Goal: Task Accomplishment & Management: Use online tool/utility

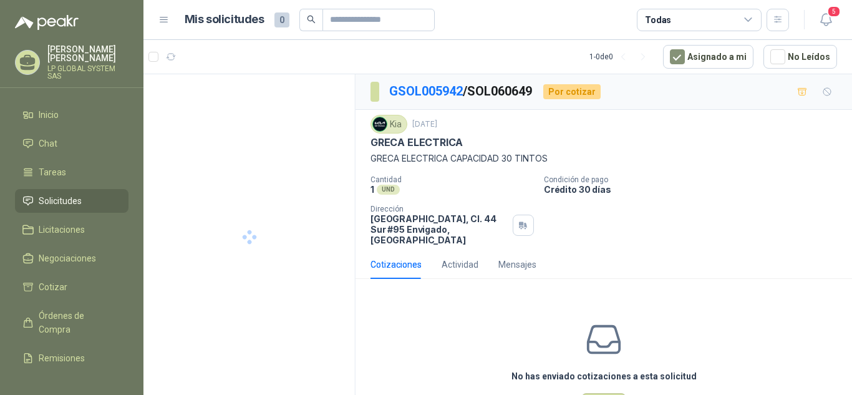
click at [75, 202] on span "Solicitudes" at bounding box center [60, 201] width 43 height 14
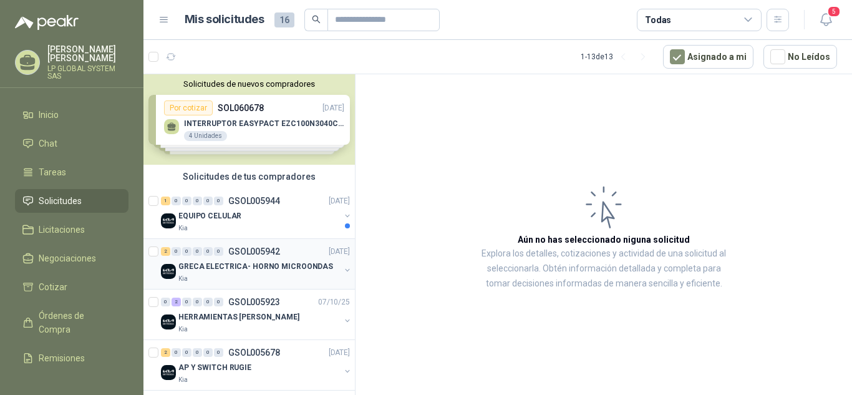
scroll to position [62, 0]
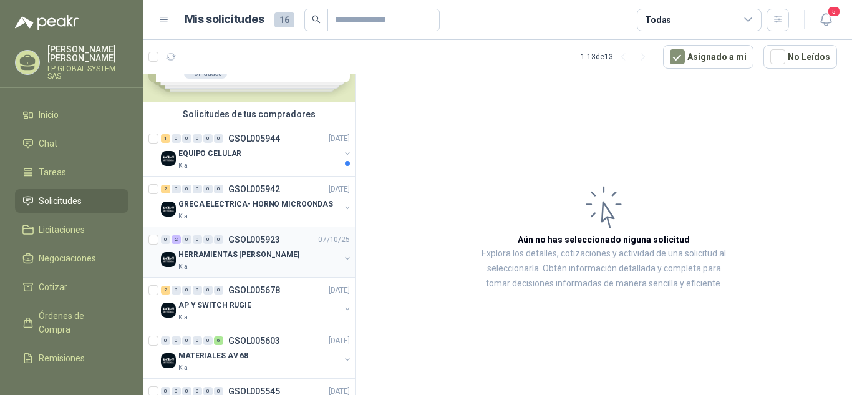
click at [255, 248] on div "HERRAMIENTAS [PERSON_NAME]" at bounding box center [259, 254] width 162 height 15
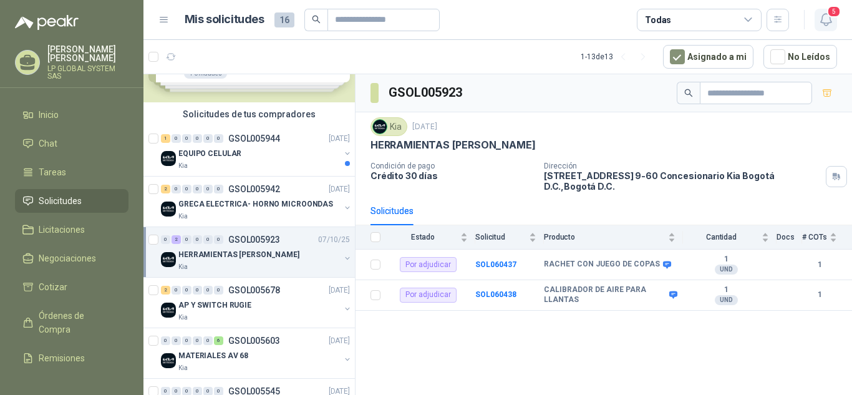
click at [835, 21] on button "5" at bounding box center [826, 20] width 22 height 22
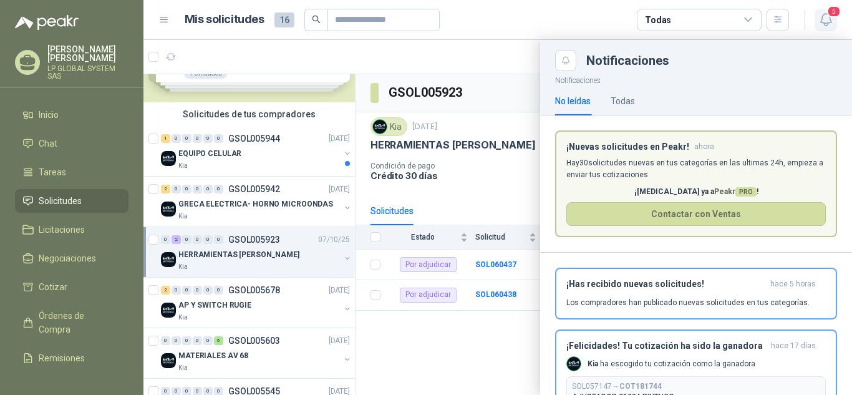
click at [827, 19] on icon "button" at bounding box center [826, 20] width 16 height 16
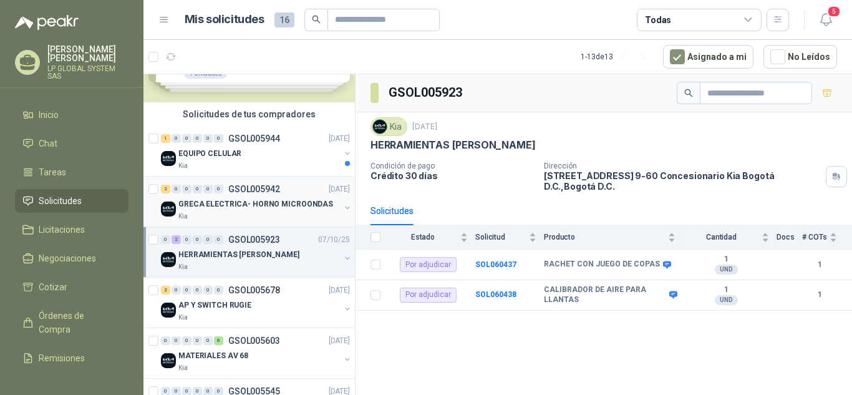
click at [255, 210] on p "GRECA ELECTRICA- HORNO MICROONDAS" at bounding box center [255, 204] width 155 height 12
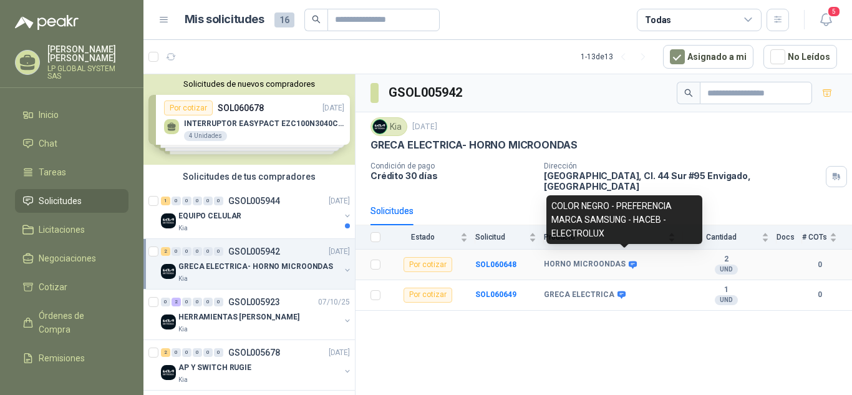
click at [629, 261] on icon at bounding box center [633, 264] width 8 height 7
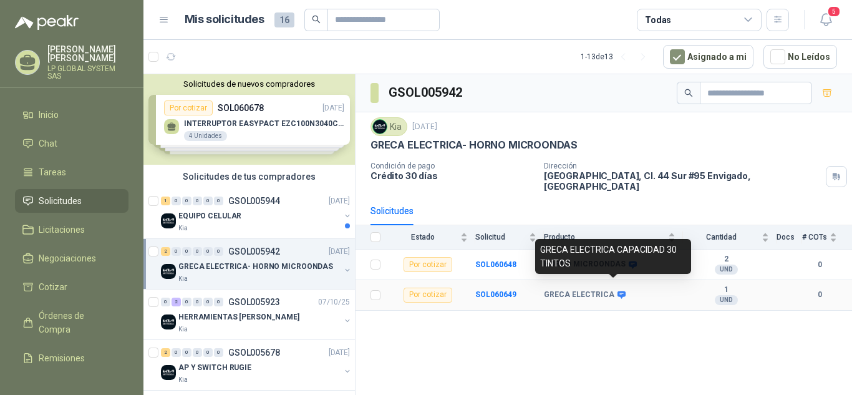
click at [617, 291] on icon at bounding box center [621, 294] width 8 height 7
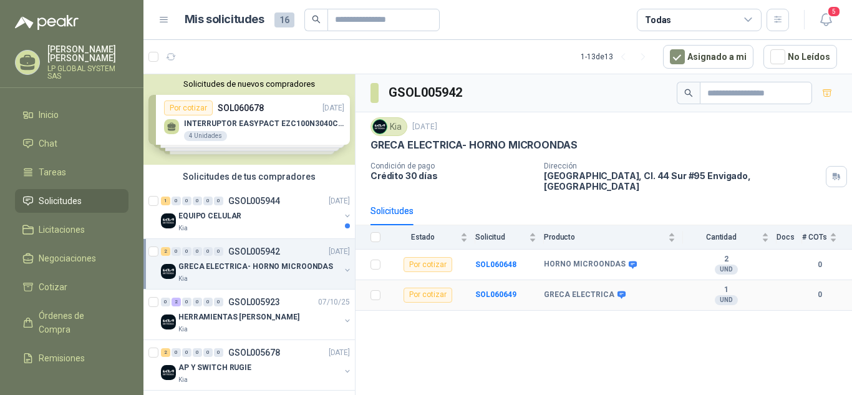
click at [618, 291] on icon at bounding box center [621, 294] width 8 height 7
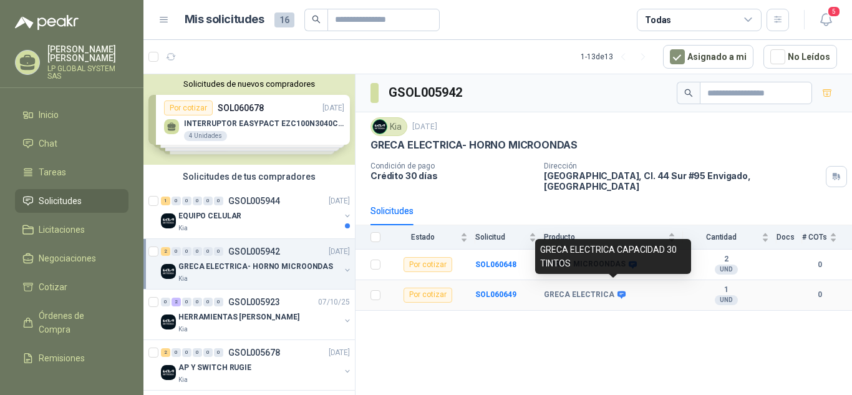
click at [647, 293] on td "GRECA ELECTRICA" at bounding box center [613, 295] width 139 height 31
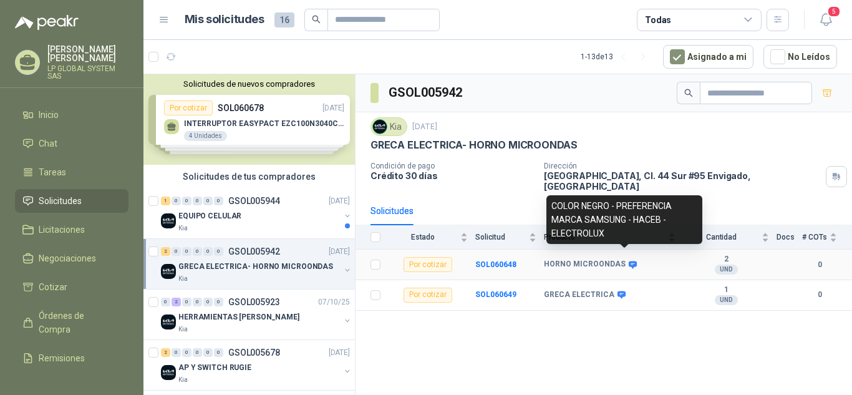
click at [629, 261] on icon at bounding box center [633, 264] width 8 height 7
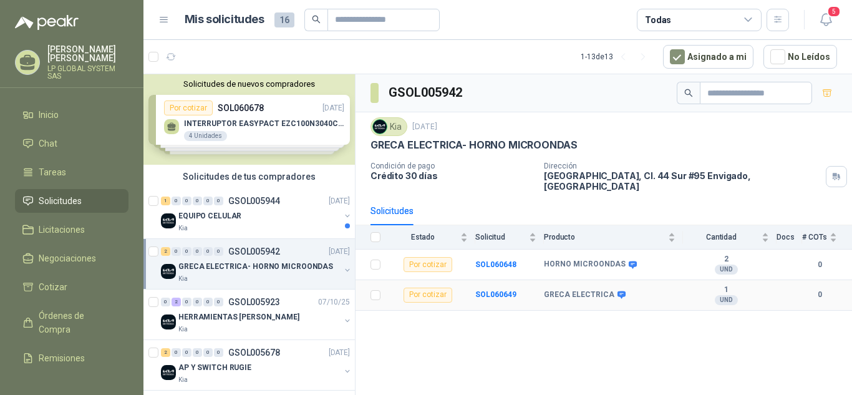
click at [630, 301] on td "GRECA ELECTRICA" at bounding box center [613, 295] width 139 height 31
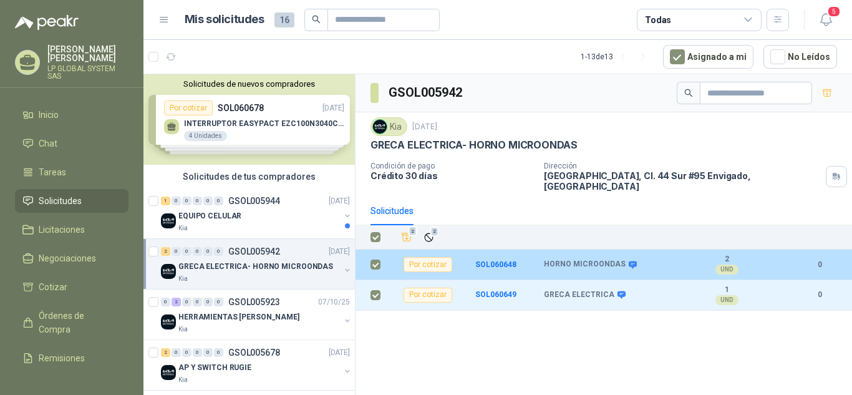
click at [596, 259] on b "HORNO MICROONDAS" at bounding box center [585, 264] width 82 height 10
click at [498, 260] on b "SOL060648" at bounding box center [495, 264] width 41 height 9
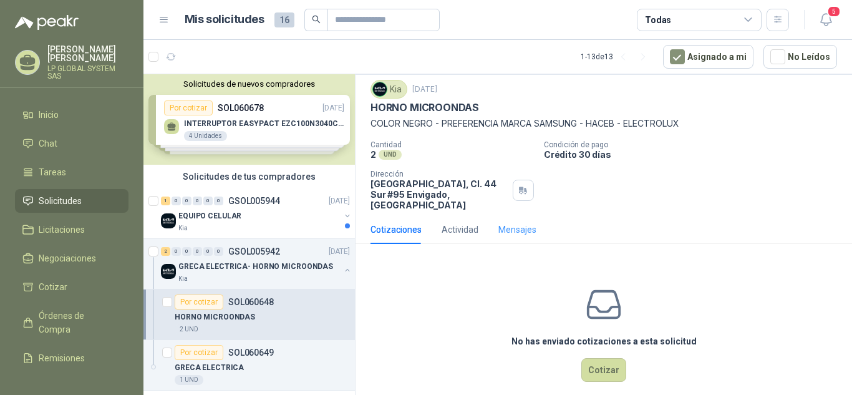
scroll to position [49, 0]
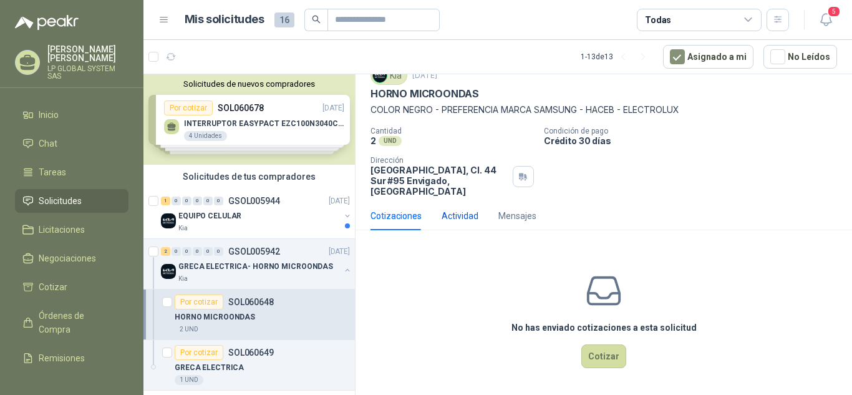
click at [455, 215] on div "Actividad" at bounding box center [460, 216] width 37 height 14
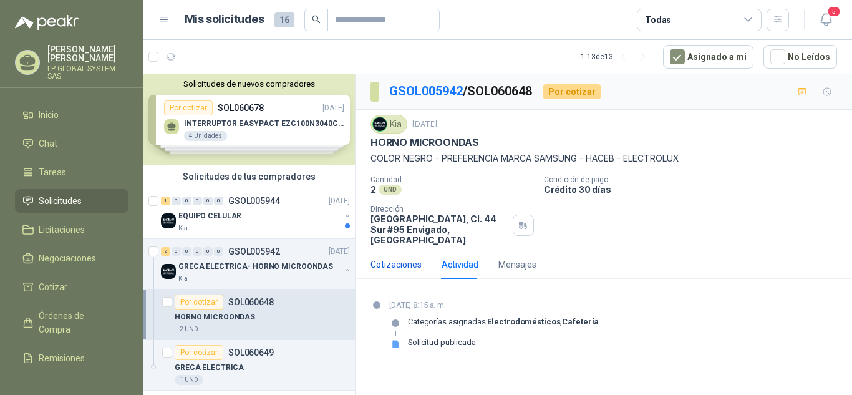
click at [402, 268] on div "Cotizaciones" at bounding box center [395, 265] width 51 height 14
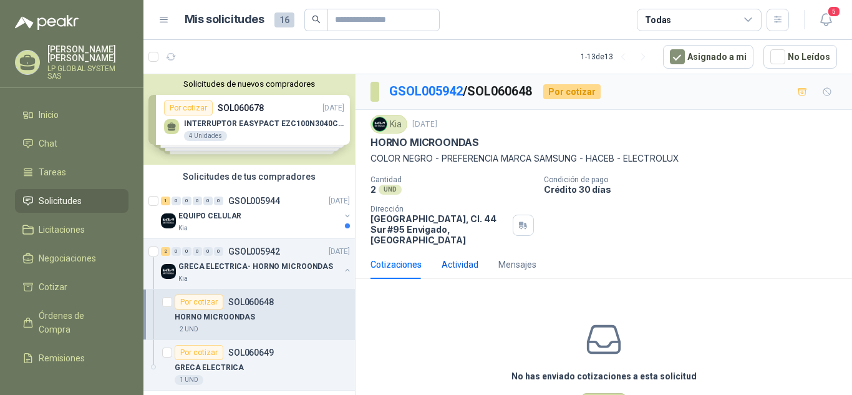
click at [467, 267] on div "Actividad" at bounding box center [460, 265] width 37 height 14
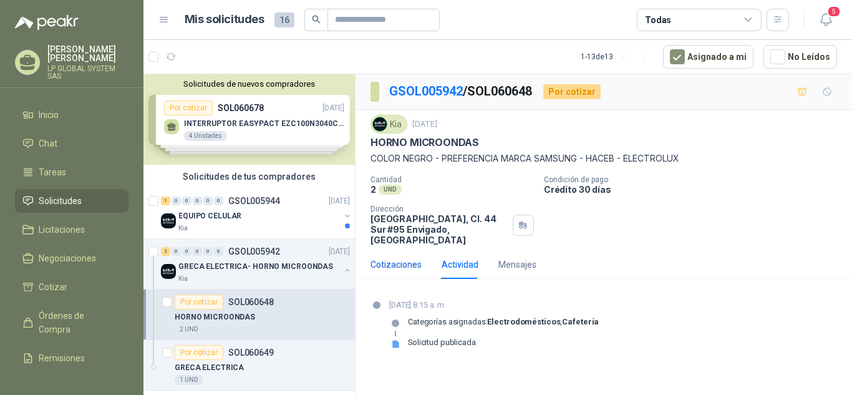
click at [404, 267] on div "Cotizaciones" at bounding box center [395, 265] width 51 height 14
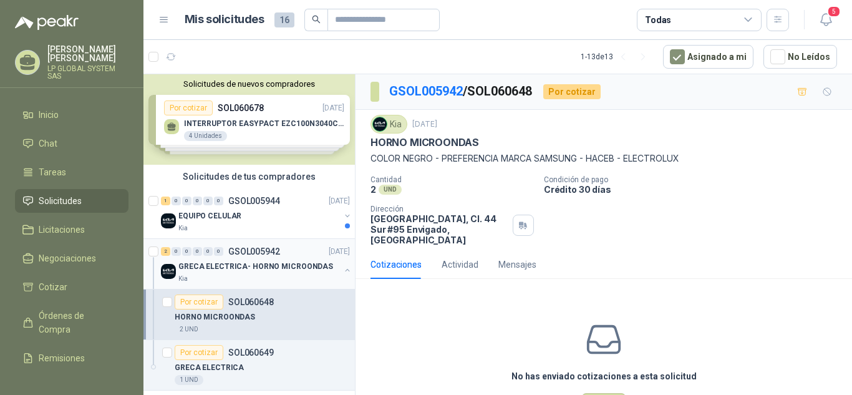
click at [267, 266] on p "GRECA ELECTRICA- HORNO MICROONDAS" at bounding box center [255, 267] width 155 height 12
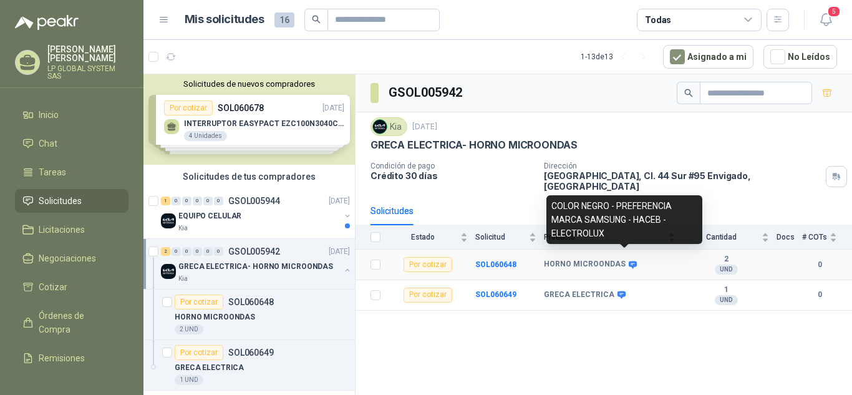
click at [629, 261] on icon at bounding box center [633, 264] width 8 height 7
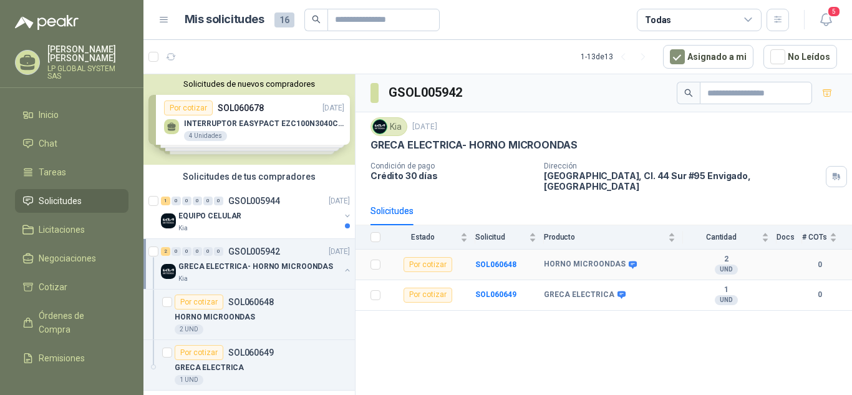
click at [628, 260] on icon at bounding box center [632, 264] width 9 height 9
click at [288, 211] on div "EQUIPO CELULAR" at bounding box center [259, 215] width 162 height 15
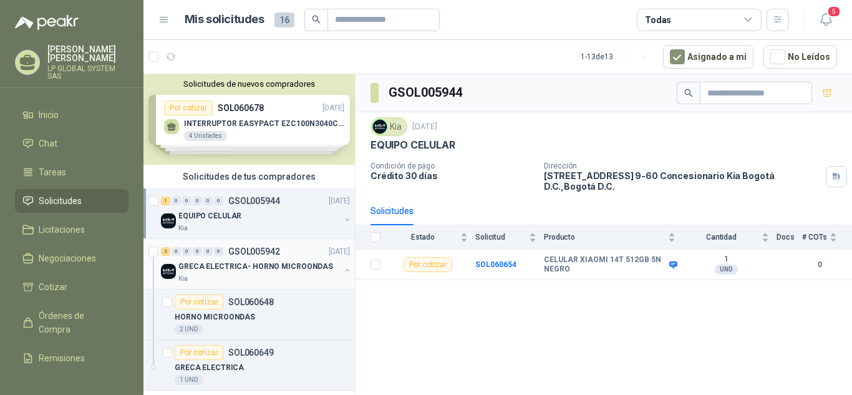
click at [259, 264] on p "GRECA ELECTRICA- HORNO MICROONDAS" at bounding box center [255, 267] width 155 height 12
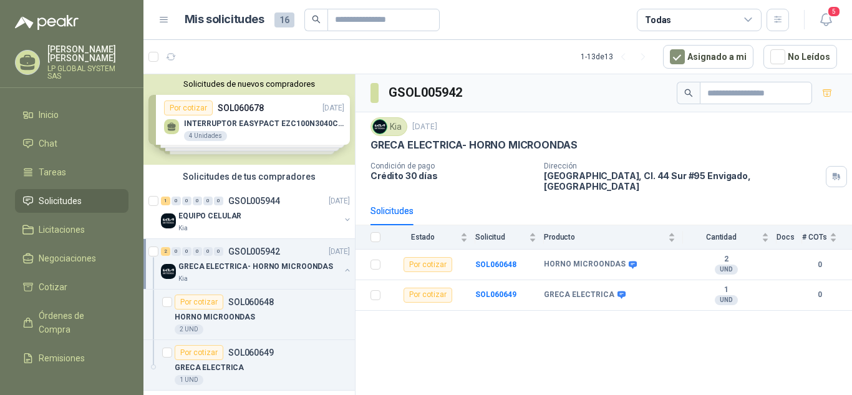
click at [794, 280] on td at bounding box center [790, 295] width 26 height 31
drag, startPoint x: 545, startPoint y: 287, endPoint x: 609, endPoint y: 286, distance: 63.6
click at [609, 290] on div "GRECA ELECTRICA" at bounding box center [584, 295] width 80 height 10
copy div "GRECA ELECTRICA"
click at [629, 261] on icon at bounding box center [633, 264] width 8 height 7
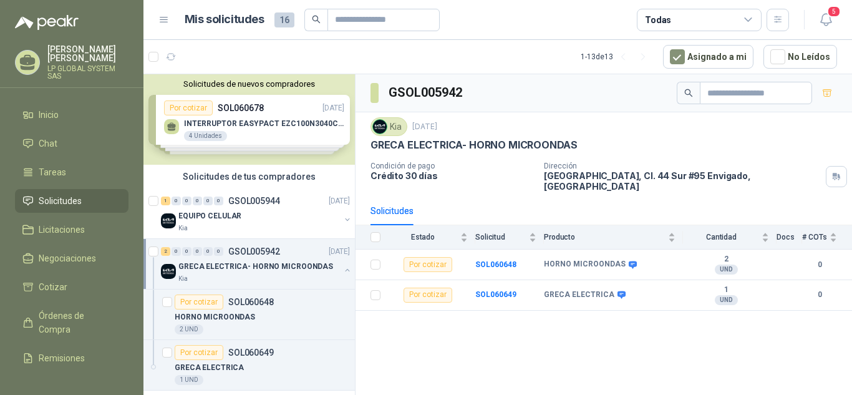
click at [374, 387] on div "GSOL005942 Kia [DATE] GRECA ELECTRICA- HORNO MICROONDAS Condición de pago Crédi…" at bounding box center [604, 236] width 496 height 325
click at [276, 218] on div "EQUIPO CELULAR" at bounding box center [259, 215] width 162 height 15
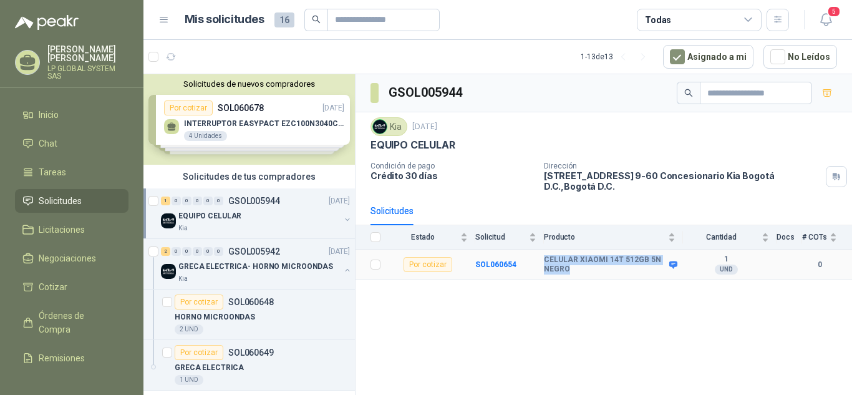
drag, startPoint x: 573, startPoint y: 264, endPoint x: 540, endPoint y: 251, distance: 35.3
click at [540, 251] on tr "Por cotizar SOL060654 CELULAR XIAOMI 14T 512GB 5N NEGRO 1 UND 0" at bounding box center [604, 264] width 496 height 31
copy tr "CELULAR XIAOMI 14T 512GB 5N NEGRO"
click at [533, 267] on td "SOL060654" at bounding box center [509, 264] width 69 height 31
click at [272, 269] on p "GRECA ELECTRICA- HORNO MICROONDAS" at bounding box center [255, 267] width 155 height 12
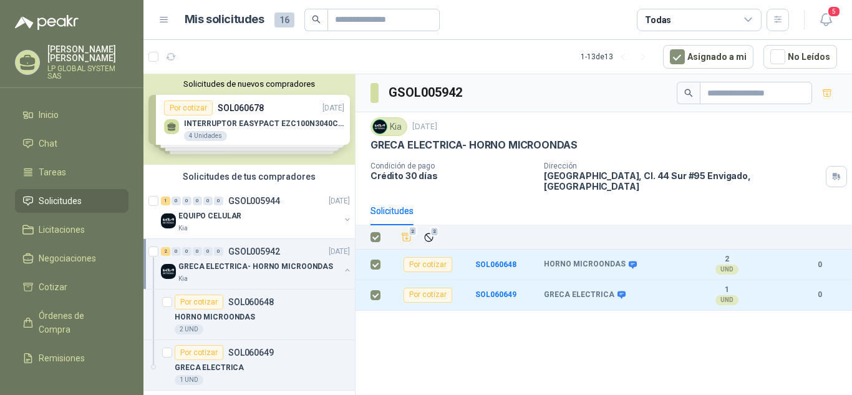
click at [228, 254] on div "2 0 0 0 0 0 GSOL005942" at bounding box center [220, 251] width 119 height 9
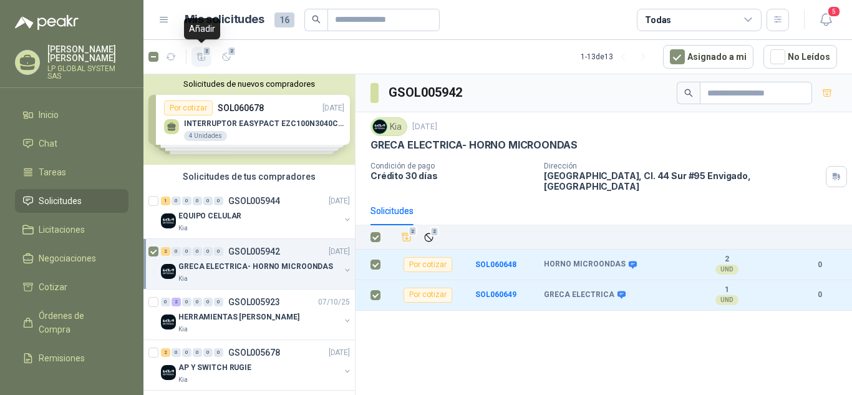
click at [201, 57] on icon "button" at bounding box center [201, 57] width 11 height 11
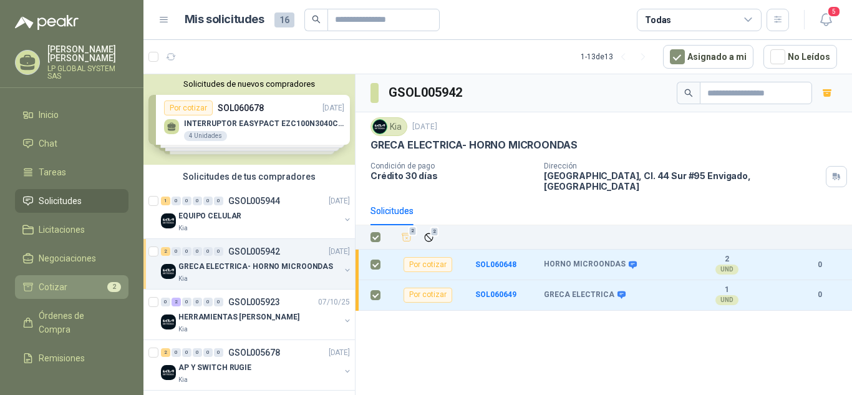
click at [63, 278] on link "Cotizar 2" at bounding box center [72, 287] width 114 height 24
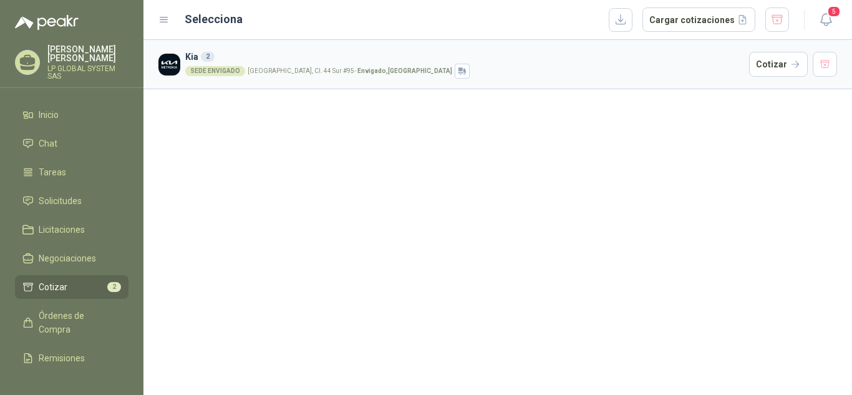
click at [84, 288] on li "Cotizar 2" at bounding box center [71, 287] width 99 height 14
click at [771, 65] on button "Cotizar" at bounding box center [778, 64] width 59 height 25
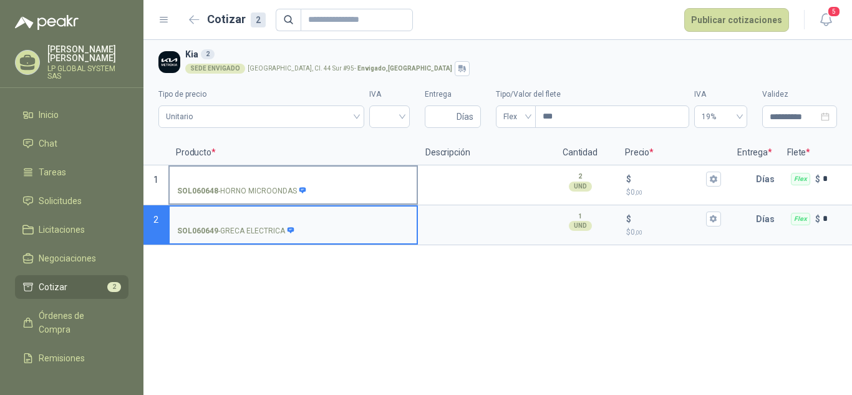
click at [216, 171] on label "SOL060648 - HORNO MICROONDAS" at bounding box center [293, 185] width 247 height 36
click at [216, 175] on input "SOL060648 - HORNO MICROONDAS" at bounding box center [293, 179] width 232 height 9
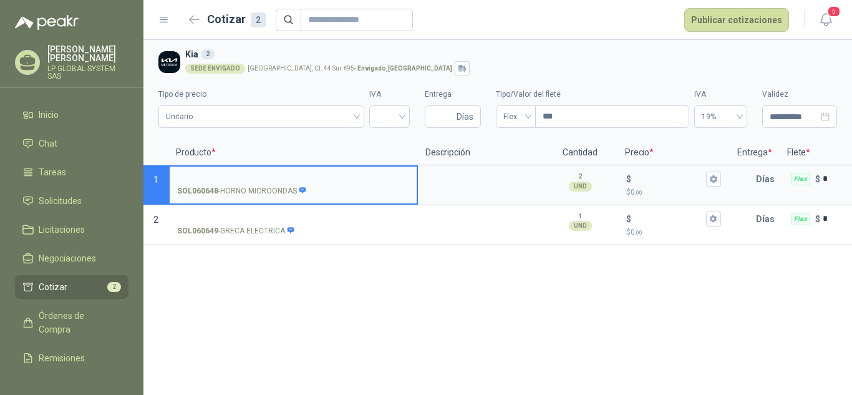
click at [274, 175] on input "SOL060648 - HORNO MICROONDAS" at bounding box center [293, 179] width 232 height 9
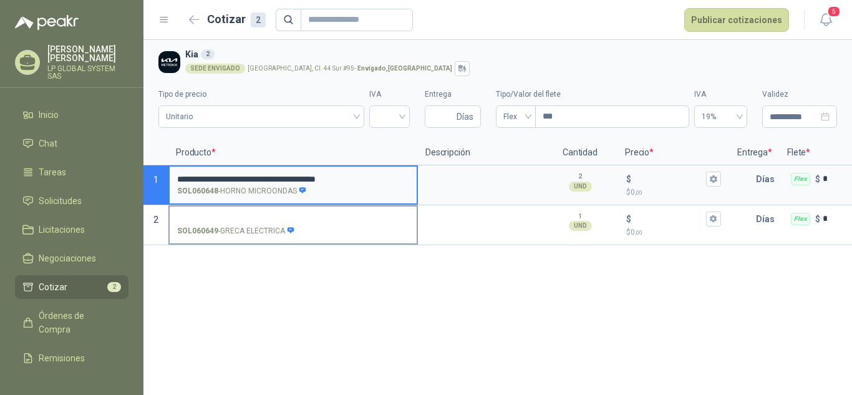
click at [291, 215] on input "SOL060649 - GRECA ELECTRICA" at bounding box center [293, 219] width 232 height 9
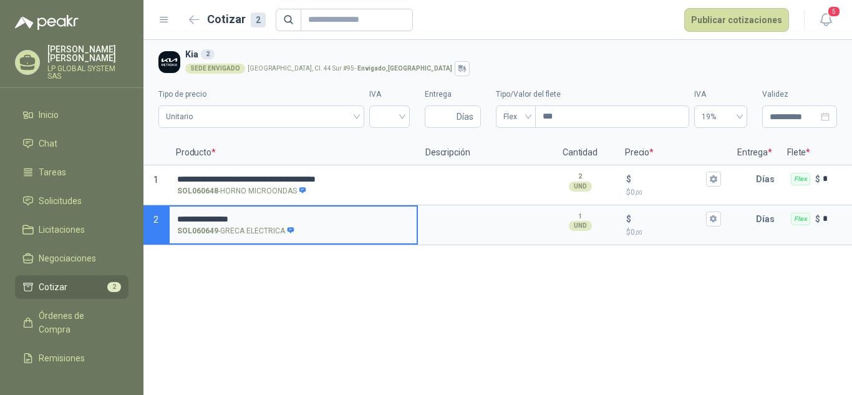
click at [278, 215] on input "**********" at bounding box center [293, 219] width 232 height 9
click at [475, 183] on textarea at bounding box center [480, 181] width 122 height 29
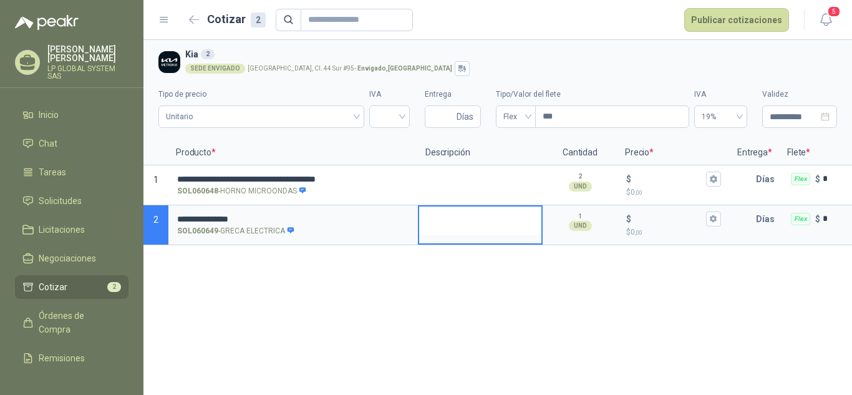
click at [437, 213] on textarea at bounding box center [480, 220] width 122 height 29
drag, startPoint x: 485, startPoint y: 235, endPoint x: 480, endPoint y: 228, distance: 8.5
click at [422, 195] on div "**********" at bounding box center [497, 195] width 709 height 110
click at [496, 231] on textarea "**********" at bounding box center [480, 227] width 122 height 42
drag, startPoint x: 491, startPoint y: 229, endPoint x: 505, endPoint y: 238, distance: 16.8
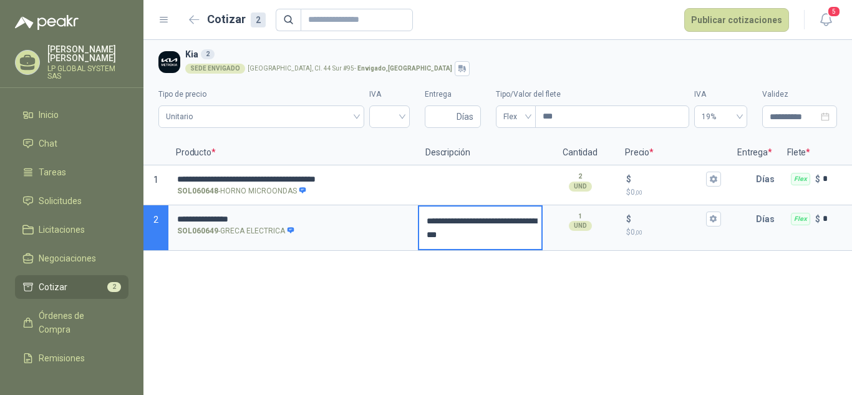
click at [505, 238] on textarea "**********" at bounding box center [480, 227] width 122 height 42
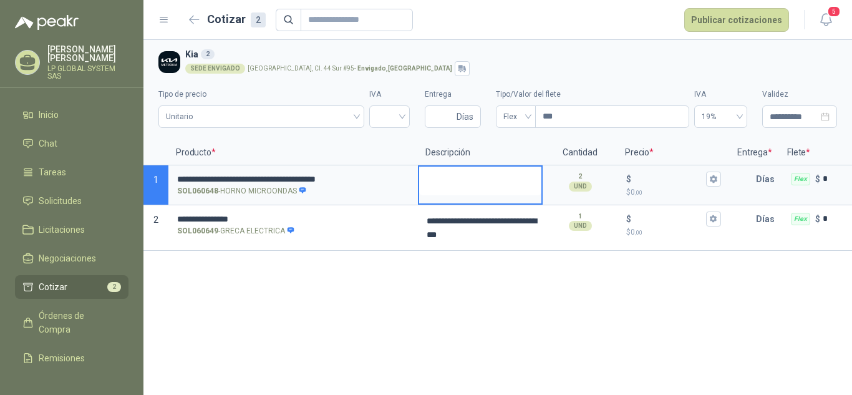
click at [528, 175] on textarea at bounding box center [480, 181] width 122 height 29
click at [469, 186] on textarea at bounding box center [480, 181] width 122 height 29
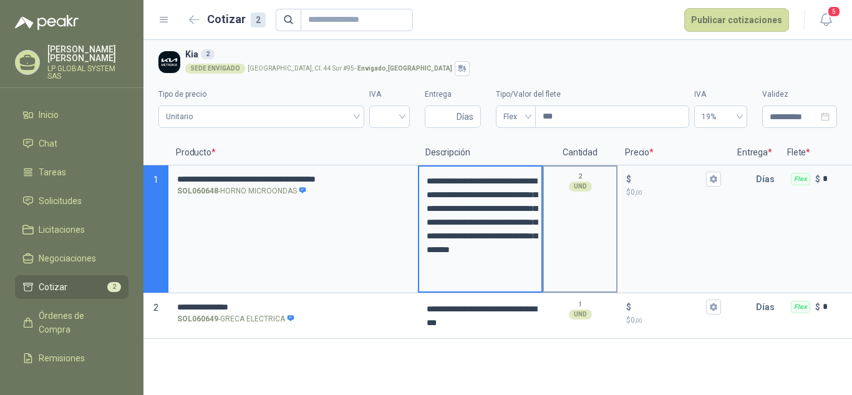
click at [572, 208] on div "2 UND" at bounding box center [580, 229] width 75 height 128
click at [494, 232] on textarea "**********" at bounding box center [480, 229] width 122 height 125
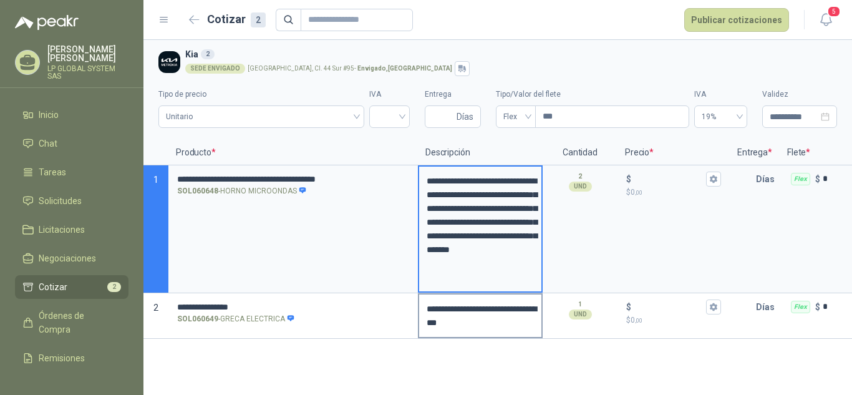
click at [489, 319] on textarea "**********" at bounding box center [480, 315] width 122 height 42
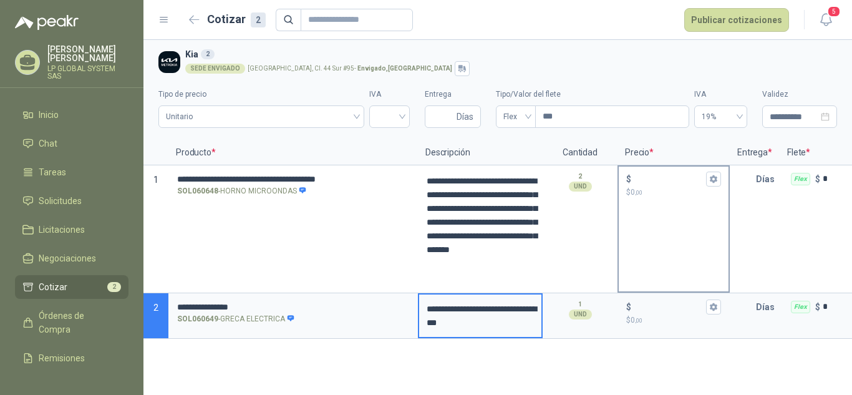
click at [640, 190] on span ",00" at bounding box center [638, 192] width 7 height 7
click at [640, 183] on input "$ $ 0 ,00" at bounding box center [669, 178] width 70 height 9
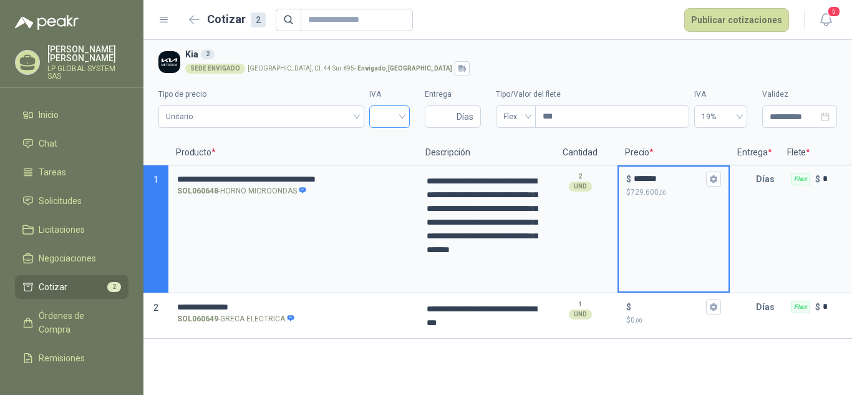
type input "*******"
click at [398, 115] on input "search" at bounding box center [390, 115] width 26 height 19
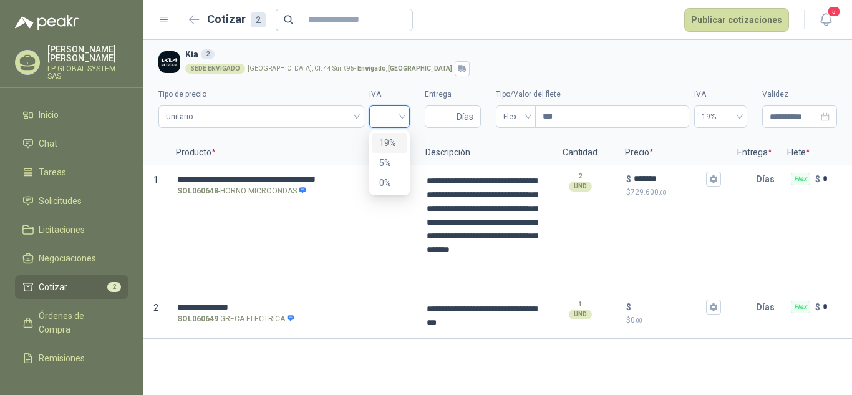
click at [387, 147] on div "19%" at bounding box center [389, 143] width 21 height 14
click at [337, 119] on span "Unitario" at bounding box center [261, 116] width 191 height 19
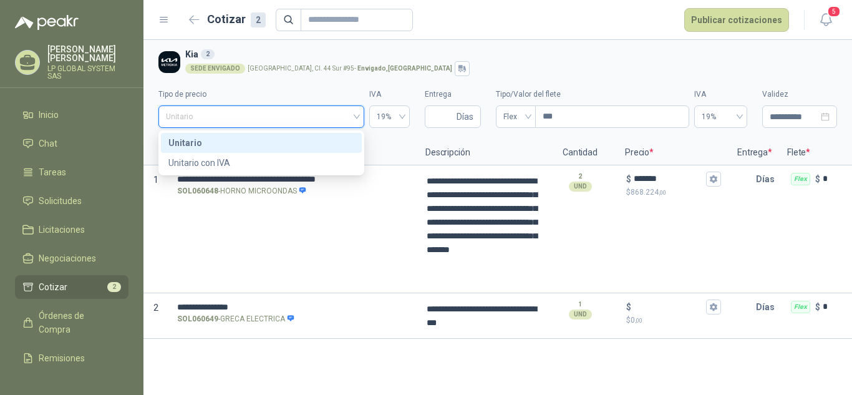
click at [285, 142] on div "Unitario" at bounding box center [261, 143] width 186 height 14
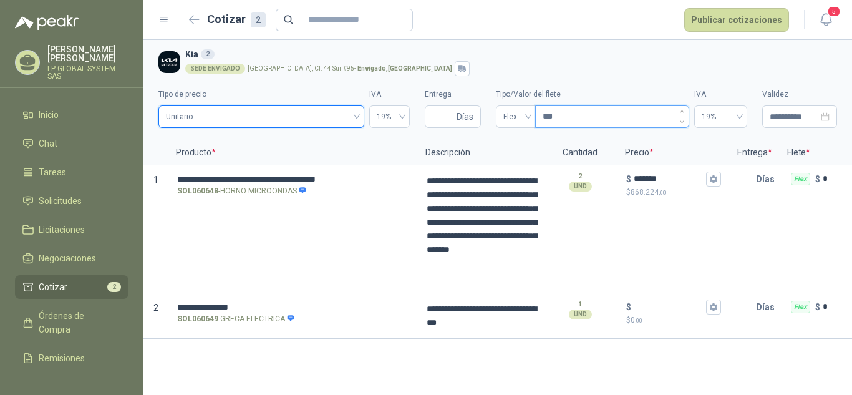
click at [619, 110] on input "***" at bounding box center [612, 116] width 153 height 21
click at [523, 120] on span "Flex" at bounding box center [515, 116] width 25 height 19
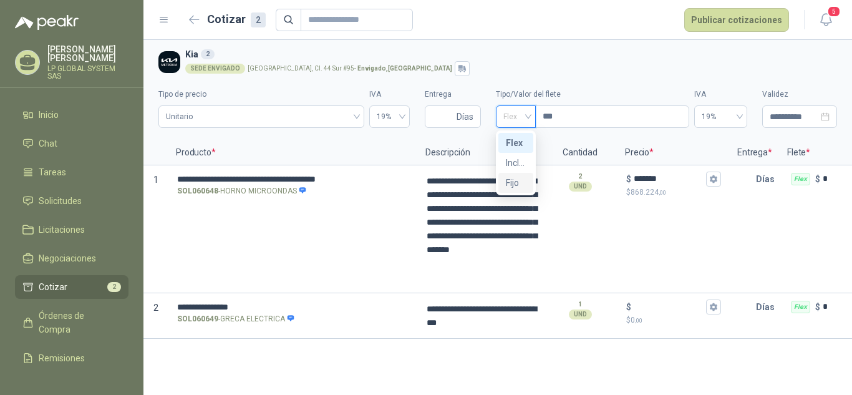
click at [516, 165] on div "Incluido" at bounding box center [516, 163] width 20 height 14
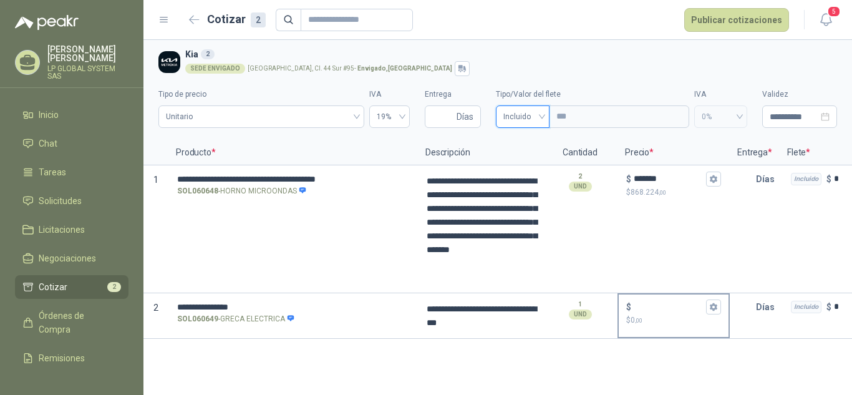
click at [647, 308] on input "$ $ 0 ,00" at bounding box center [669, 306] width 70 height 9
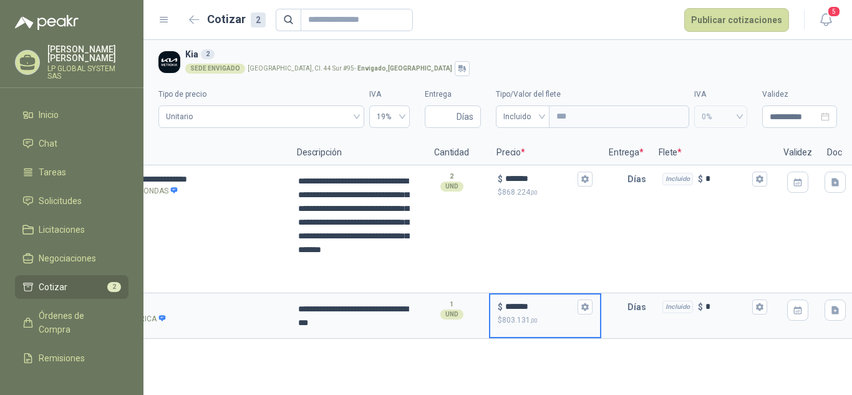
scroll to position [0, 135]
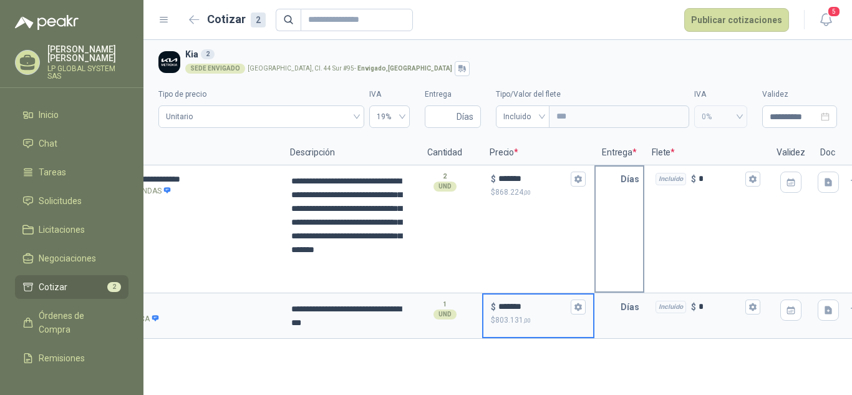
type input "*******"
click at [616, 191] on input "text" at bounding box center [608, 179] width 25 height 25
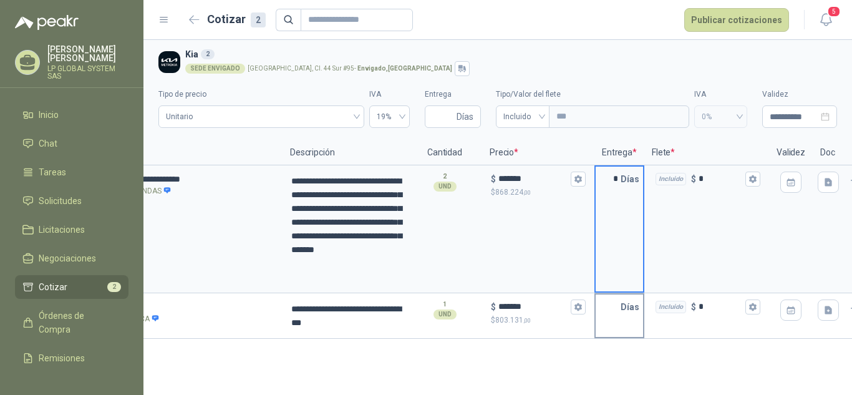
type input "*"
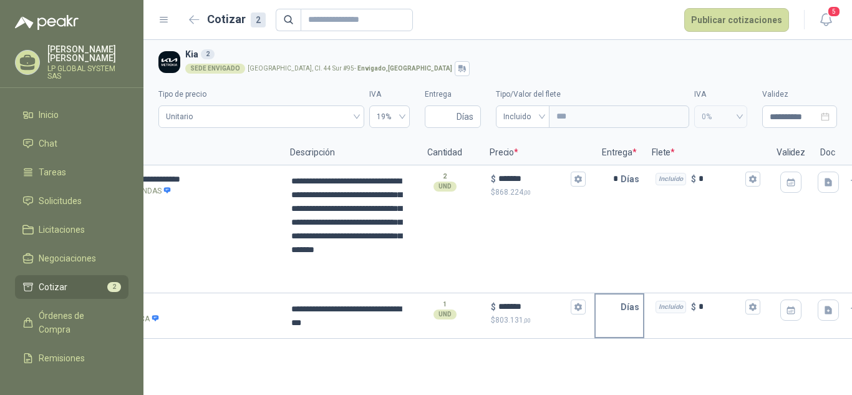
click at [629, 296] on p "Días" at bounding box center [633, 306] width 24 height 25
click at [614, 310] on input "text" at bounding box center [608, 306] width 25 height 25
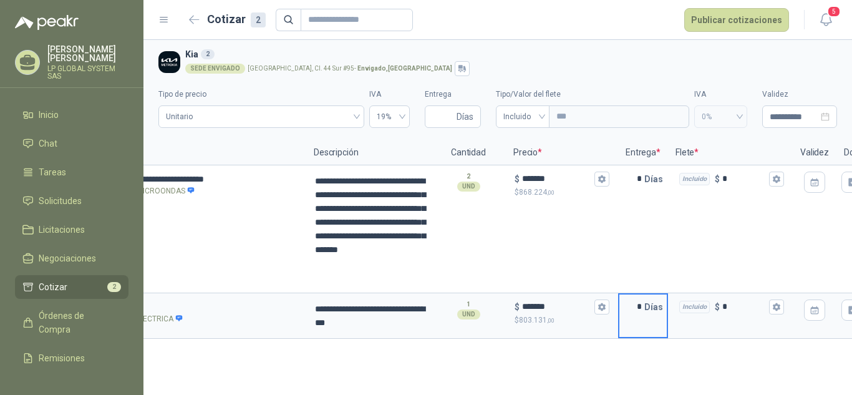
scroll to position [0, 162]
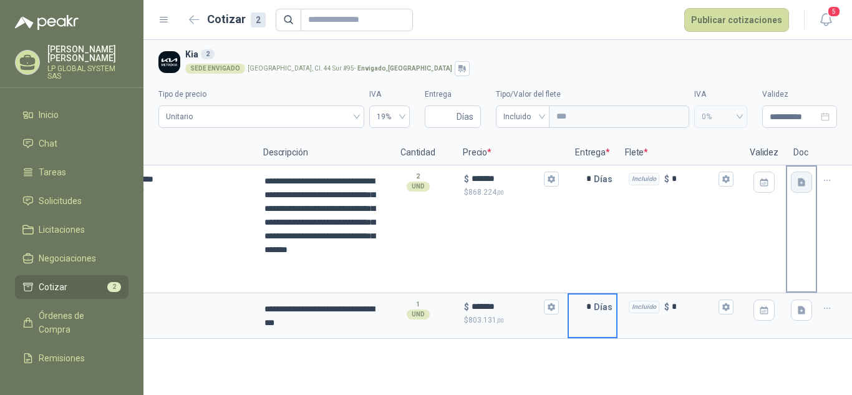
type input "*"
click at [807, 177] on button "button" at bounding box center [801, 182] width 21 height 21
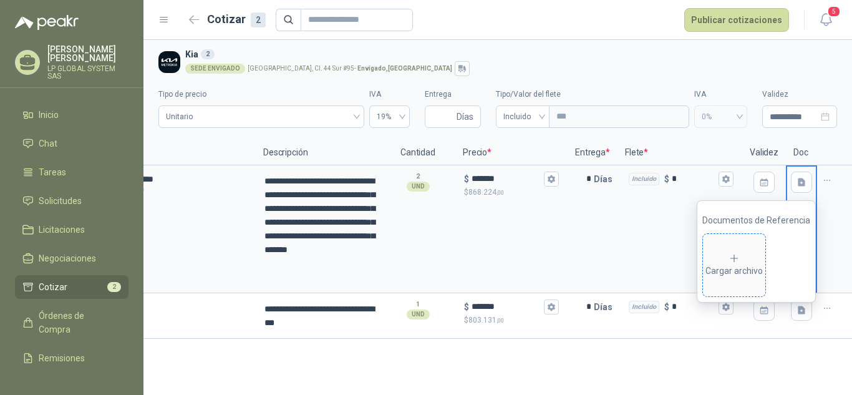
click at [724, 266] on div "Cargar archivo" at bounding box center [733, 265] width 57 height 25
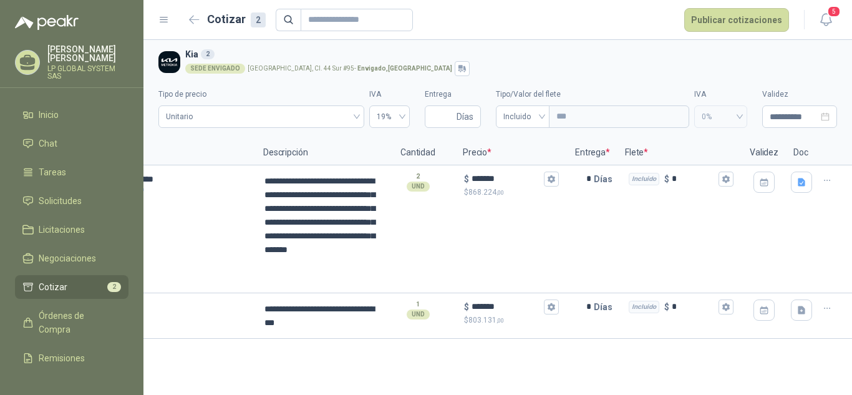
click at [752, 364] on div "**********" at bounding box center [497, 217] width 709 height 355
click at [737, 16] on button "Publicar cotizaciones" at bounding box center [736, 20] width 105 height 24
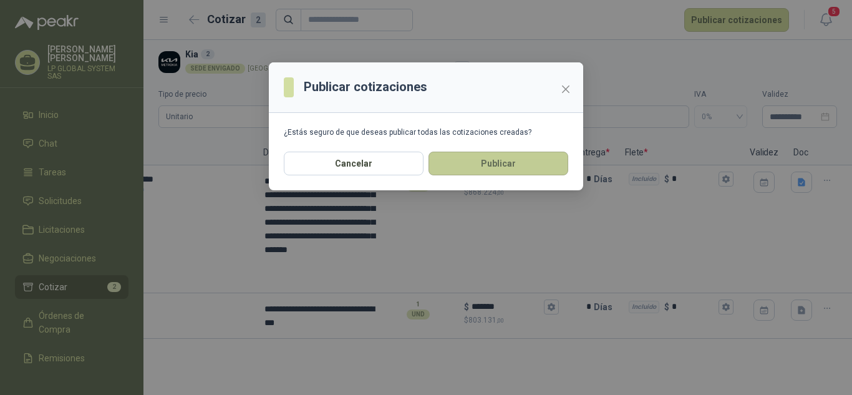
click at [470, 163] on button "Publicar" at bounding box center [498, 164] width 140 height 24
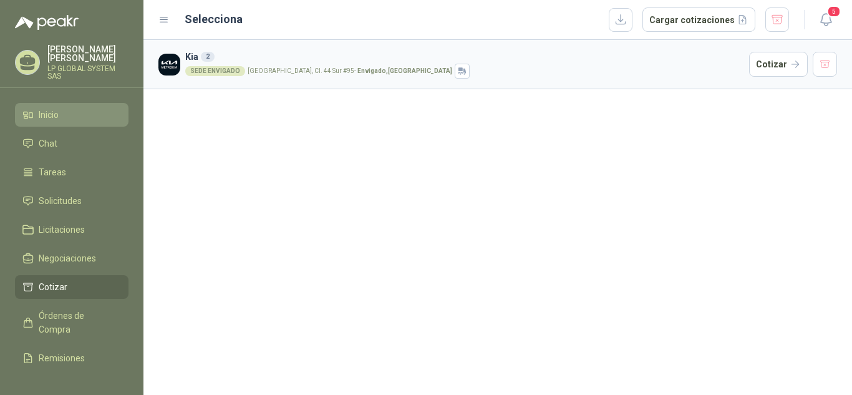
click at [60, 119] on li "Inicio" at bounding box center [71, 115] width 99 height 14
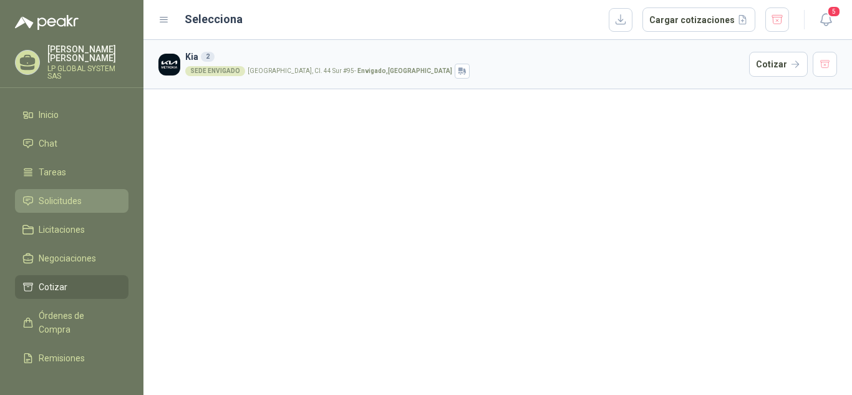
click at [72, 200] on span "Solicitudes" at bounding box center [60, 201] width 43 height 14
